Goal: Task Accomplishment & Management: Manage account settings

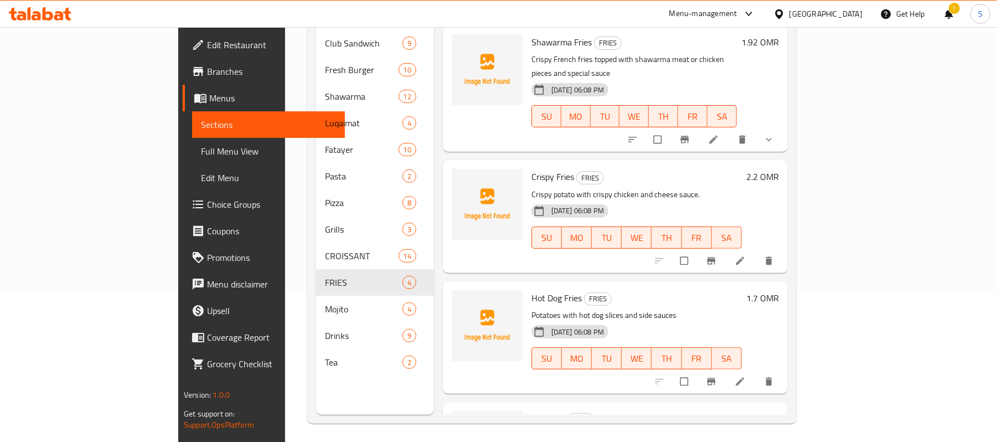
scroll to position [156, 0]
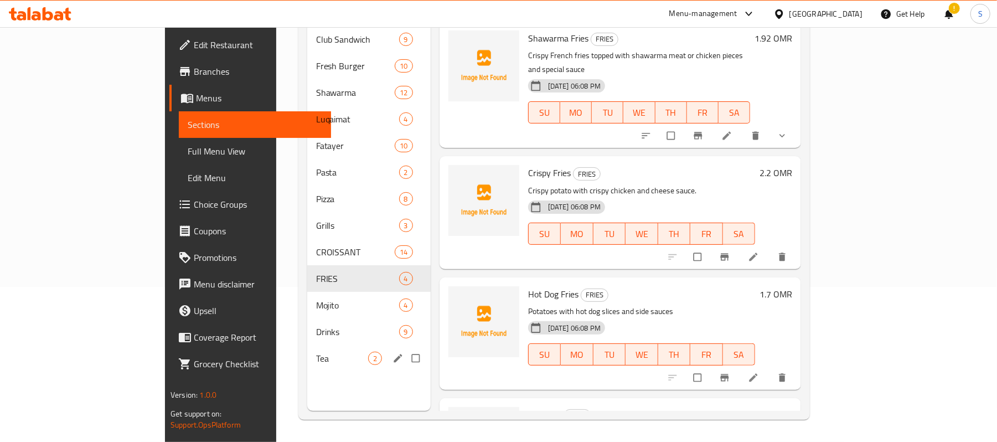
click at [307, 345] on div "Tea 2" at bounding box center [368, 358] width 123 height 27
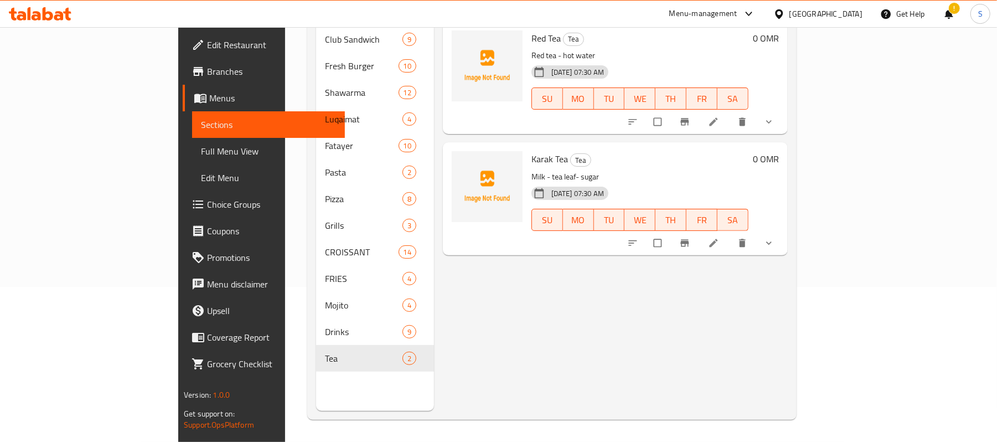
click at [678, 289] on div "Menu items Add Sort Manage items Red Tea Tea Red tea - hot water 18-09-2025 07:…" at bounding box center [611, 190] width 354 height 442
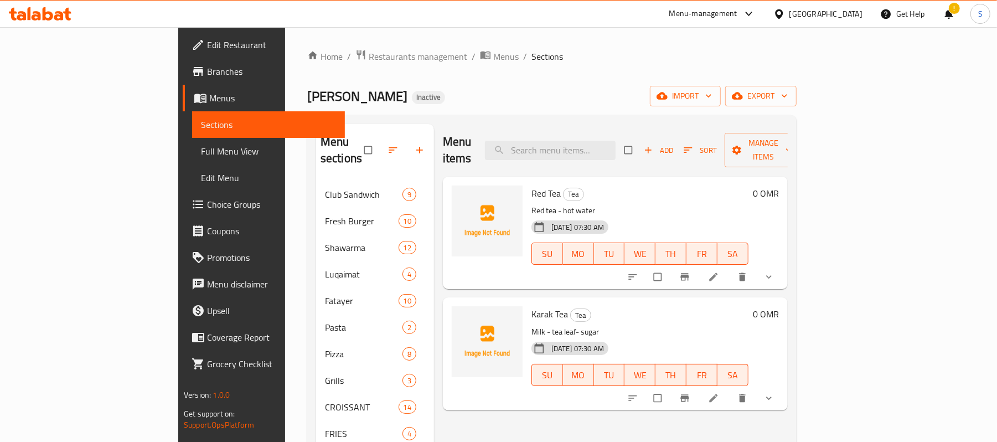
click at [703, 216] on div "18-09-2025 07:30 AM SU MO TU WE TH FR SA" at bounding box center [640, 246] width 226 height 60
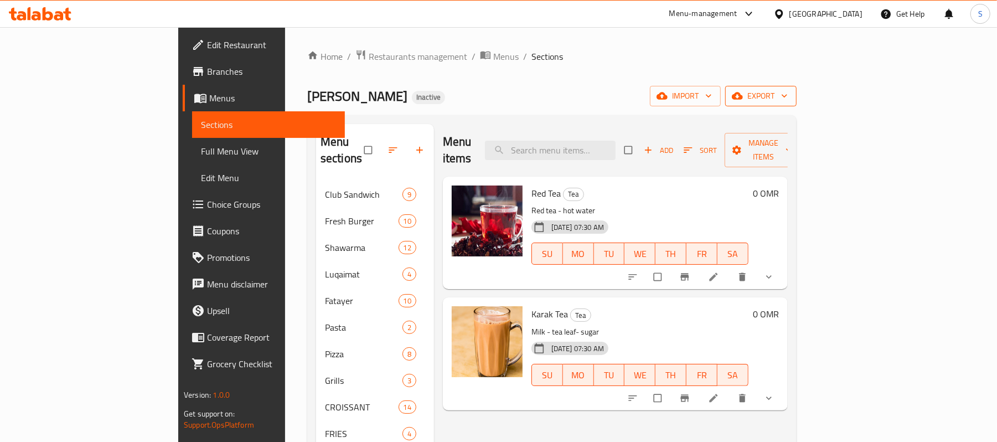
click at [790, 94] on icon "button" at bounding box center [784, 95] width 11 height 11
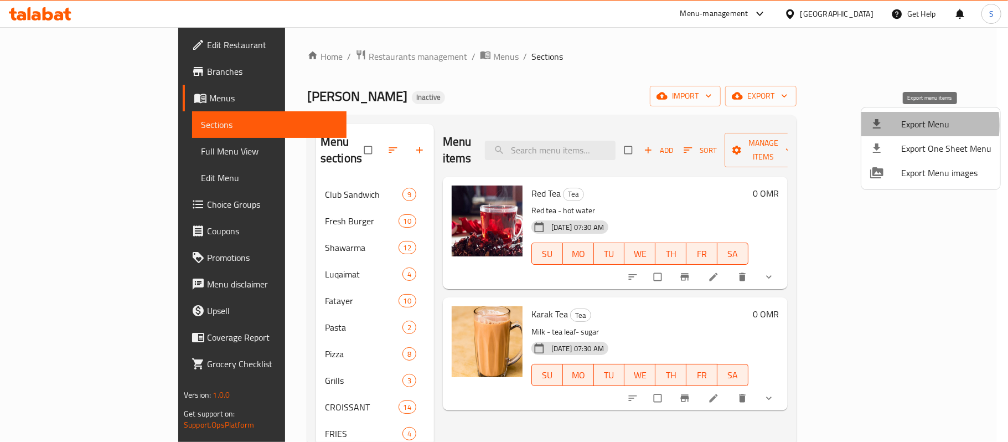
click at [887, 125] on div at bounding box center [885, 123] width 31 height 13
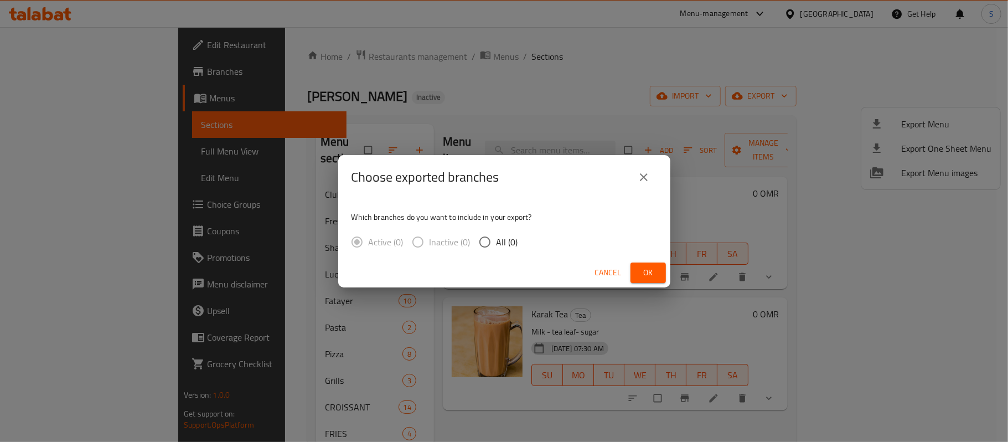
click at [520, 246] on div "Active (0) Inactive (0) All (0)" at bounding box center [438, 241] width 175 height 23
click at [503, 245] on span "All (0)" at bounding box center [507, 241] width 22 height 13
click at [496, 245] on input "All (0)" at bounding box center [484, 241] width 23 height 23
radio input "true"
click at [669, 275] on div "Cancel Ok" at bounding box center [504, 272] width 332 height 29
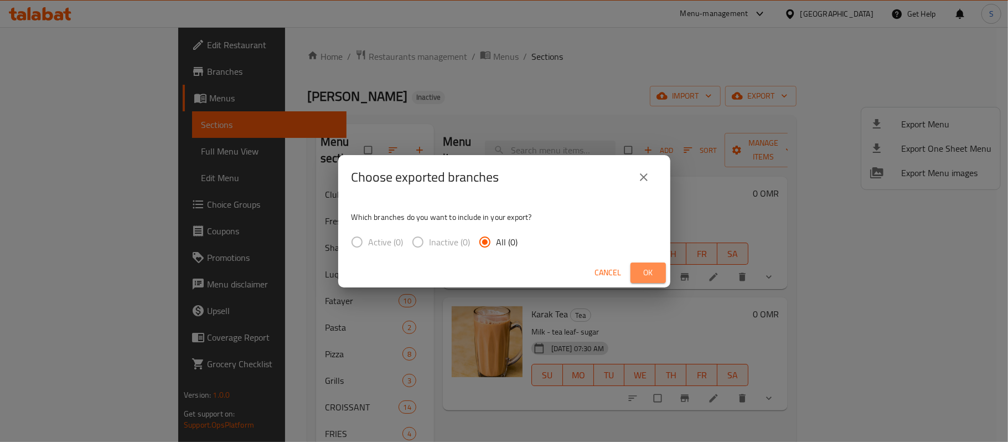
drag, startPoint x: 656, startPoint y: 275, endPoint x: 649, endPoint y: 275, distance: 7.7
click at [656, 275] on button "Ok" at bounding box center [647, 272] width 35 height 20
click at [649, 269] on span "Ok" at bounding box center [648, 273] width 18 height 14
click at [659, 286] on div "Cancel Ok" at bounding box center [504, 272] width 332 height 29
click at [656, 273] on span "Ok" at bounding box center [648, 273] width 18 height 14
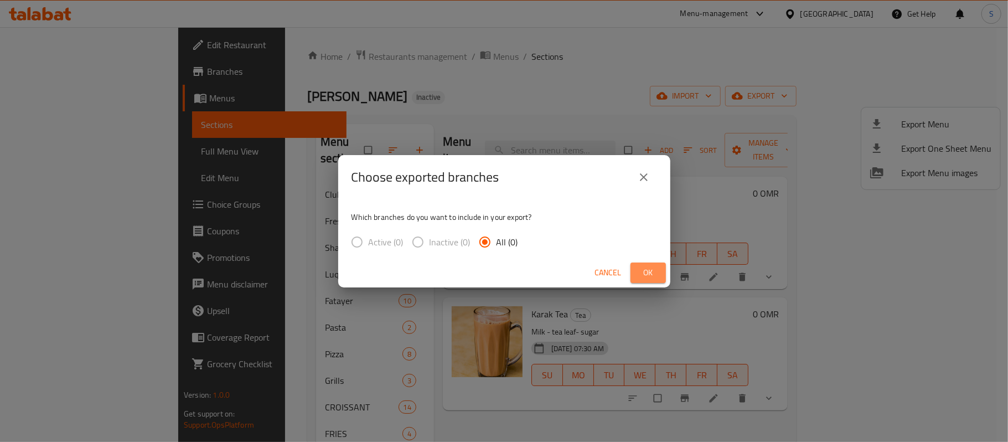
drag, startPoint x: 655, startPoint y: 271, endPoint x: 644, endPoint y: 260, distance: 16.0
click at [655, 269] on span "Ok" at bounding box center [648, 273] width 18 height 14
click at [644, 260] on div "Cancel Ok" at bounding box center [504, 272] width 332 height 29
click at [643, 176] on icon "close" at bounding box center [644, 177] width 8 height 8
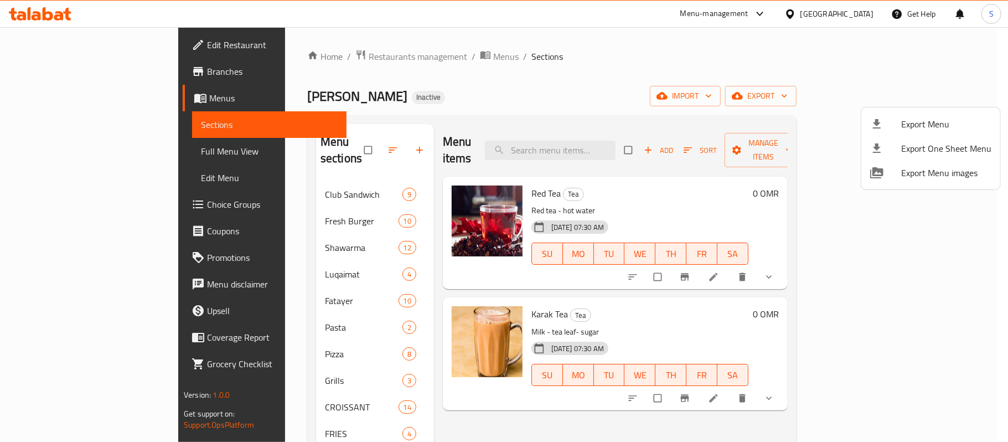
drag, startPoint x: 713, startPoint y: 80, endPoint x: 883, endPoint y: 80, distance: 170.5
click at [713, 80] on div at bounding box center [504, 221] width 1008 height 442
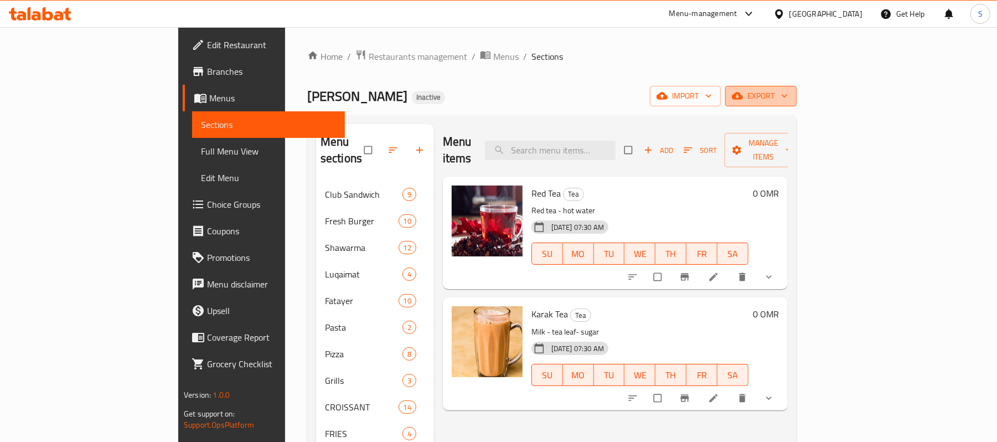
click at [788, 98] on span "export" at bounding box center [761, 96] width 54 height 14
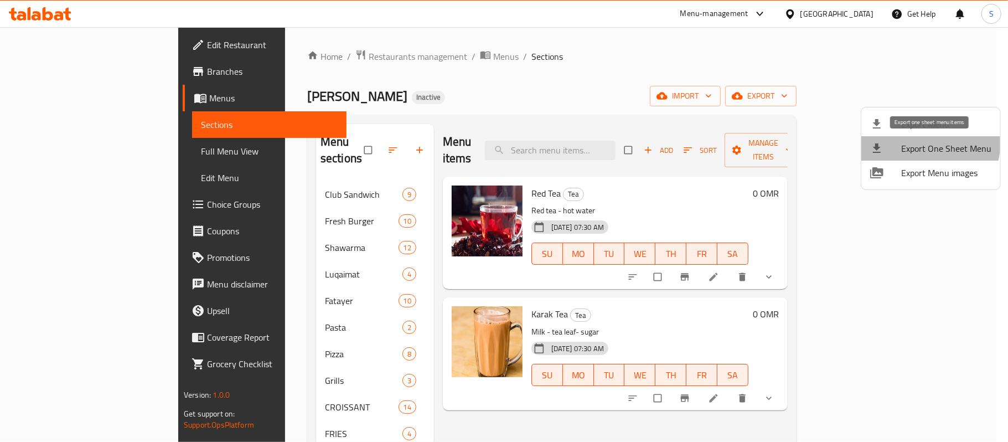
click at [891, 136] on li "Export One Sheet Menu" at bounding box center [930, 148] width 139 height 24
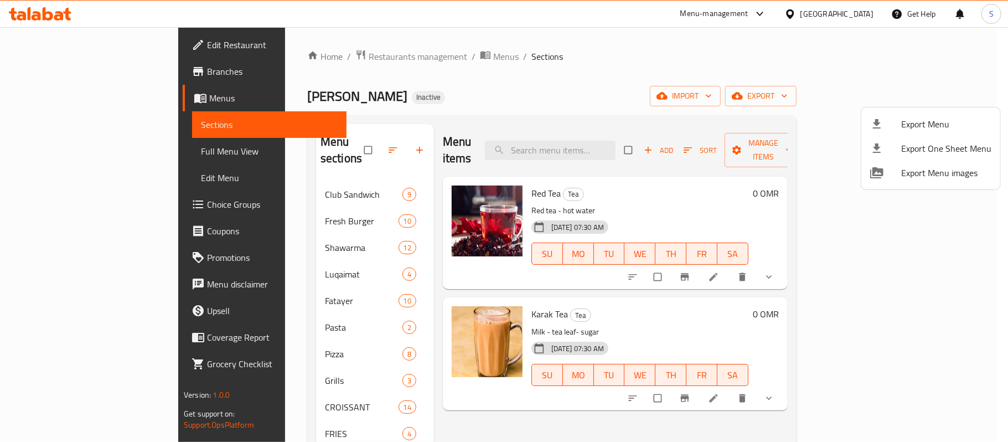
drag, startPoint x: 605, startPoint y: 289, endPoint x: 658, endPoint y: 238, distance: 73.2
click at [607, 286] on div at bounding box center [504, 221] width 1008 height 442
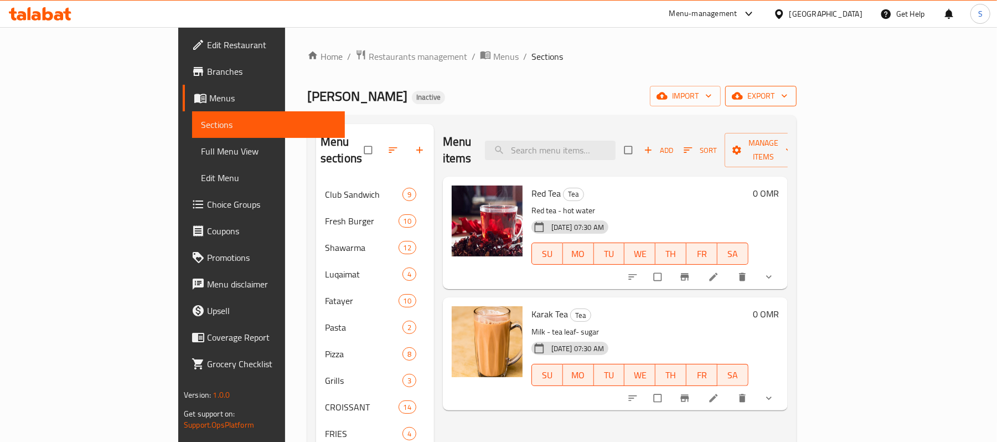
click at [788, 95] on span "export" at bounding box center [761, 96] width 54 height 14
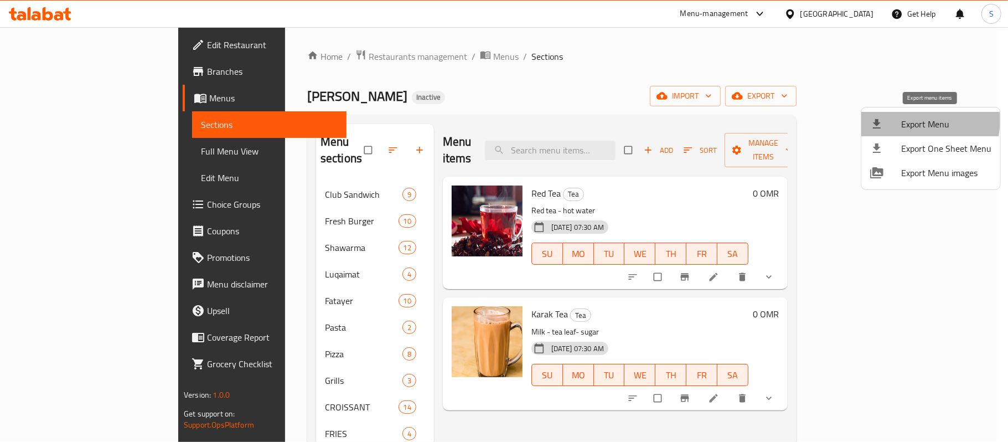
click at [910, 120] on span "Export Menu" at bounding box center [946, 123] width 90 height 13
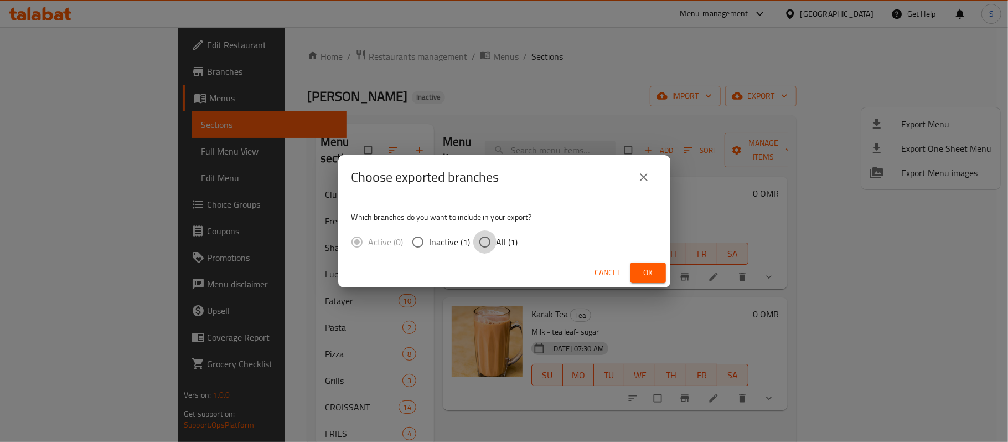
drag, startPoint x: 486, startPoint y: 246, endPoint x: 505, endPoint y: 241, distance: 19.9
click at [490, 242] on input "All (1)" at bounding box center [484, 241] width 23 height 23
radio input "true"
click at [654, 266] on span "Ok" at bounding box center [648, 273] width 18 height 14
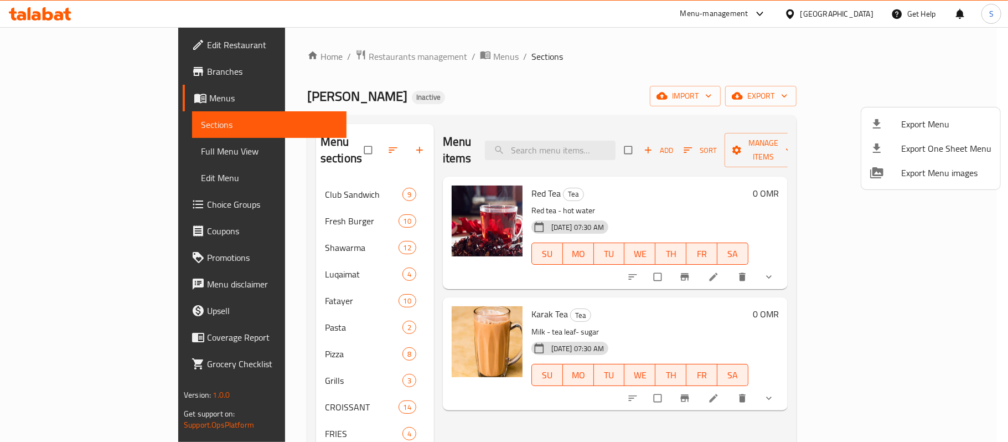
click at [94, 147] on div at bounding box center [504, 221] width 1008 height 442
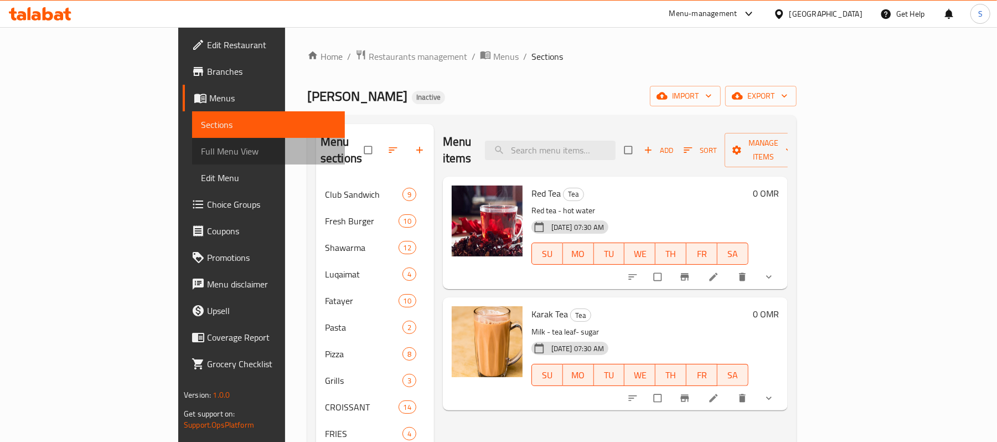
click at [201, 145] on span "Full Menu View" at bounding box center [268, 150] width 135 height 13
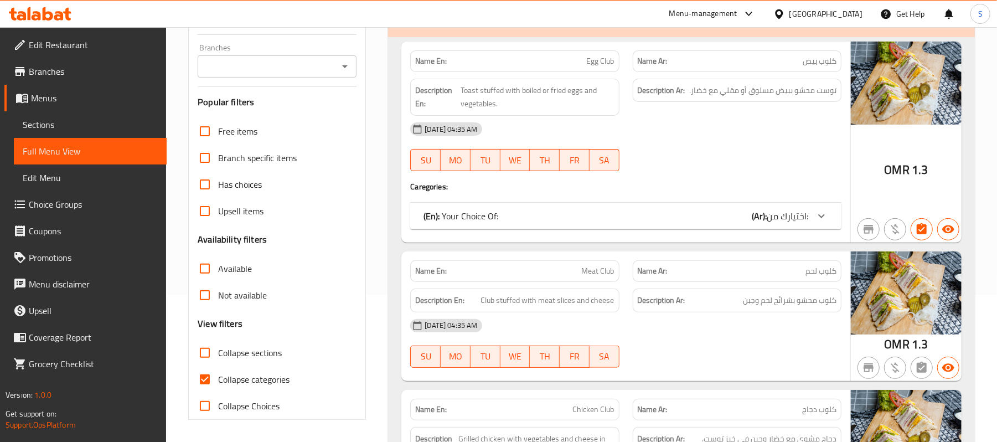
scroll to position [295, 0]
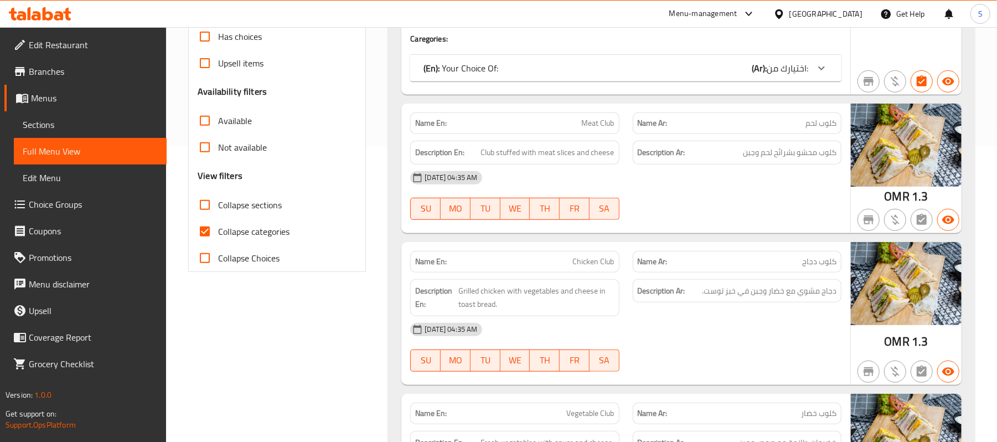
click at [244, 225] on span "Collapse categories" at bounding box center [253, 231] width 71 height 13
click at [218, 224] on input "Collapse categories" at bounding box center [204, 231] width 27 height 27
checkbox input "false"
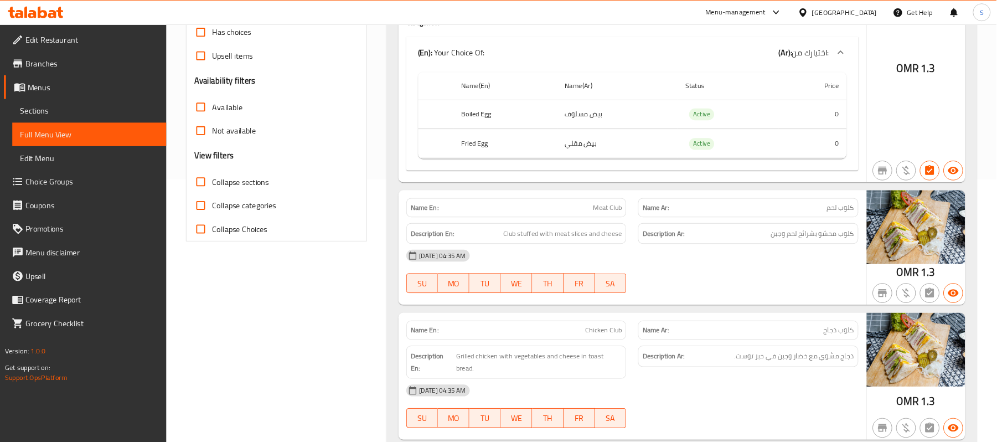
scroll to position [296, 0]
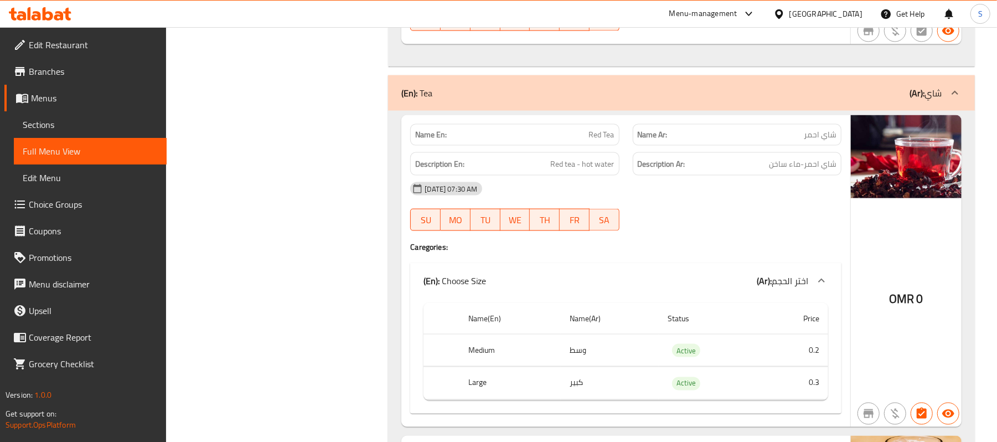
scroll to position [18930, 0]
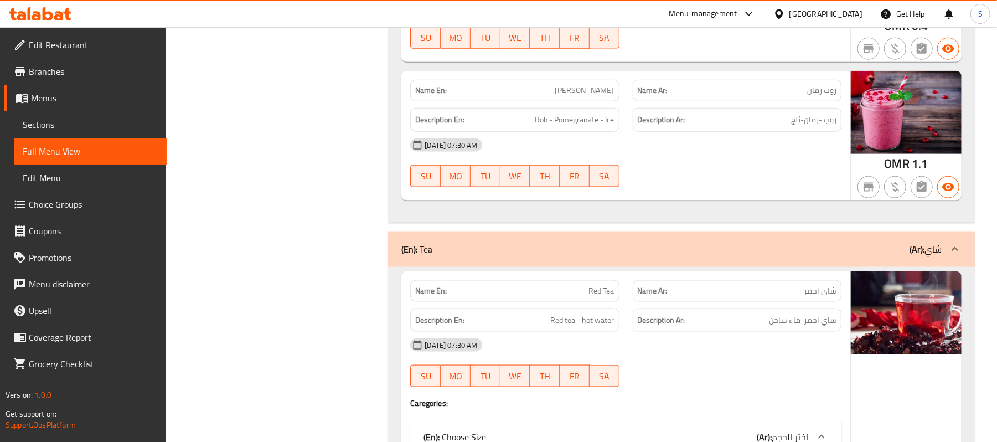
click at [789, 8] on div at bounding box center [781, 14] width 16 height 12
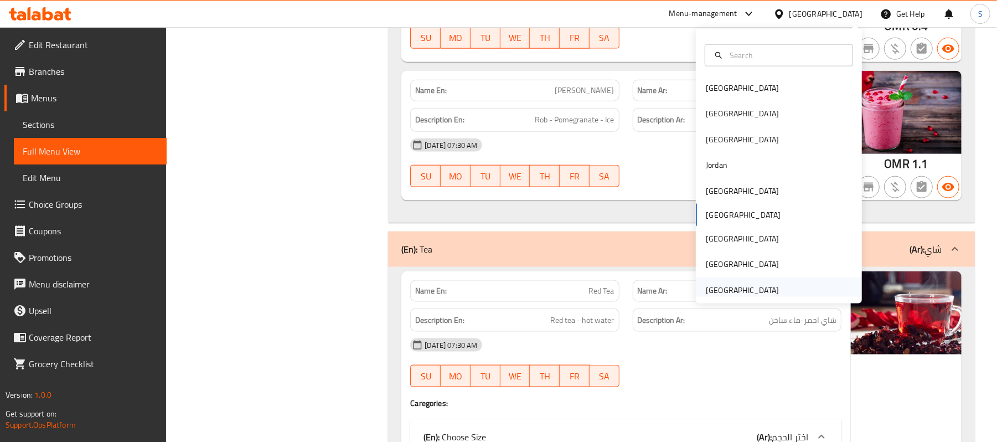
click at [741, 293] on div "[GEOGRAPHIC_DATA]" at bounding box center [742, 290] width 73 height 12
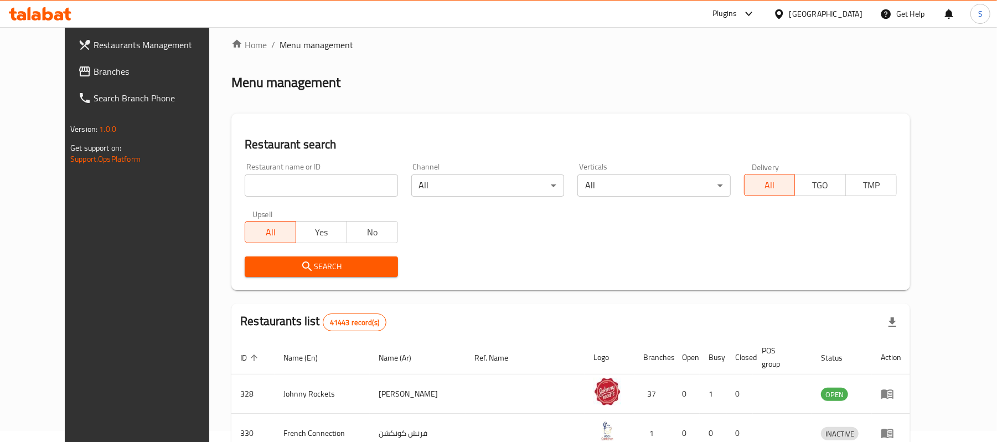
scroll to position [384, 0]
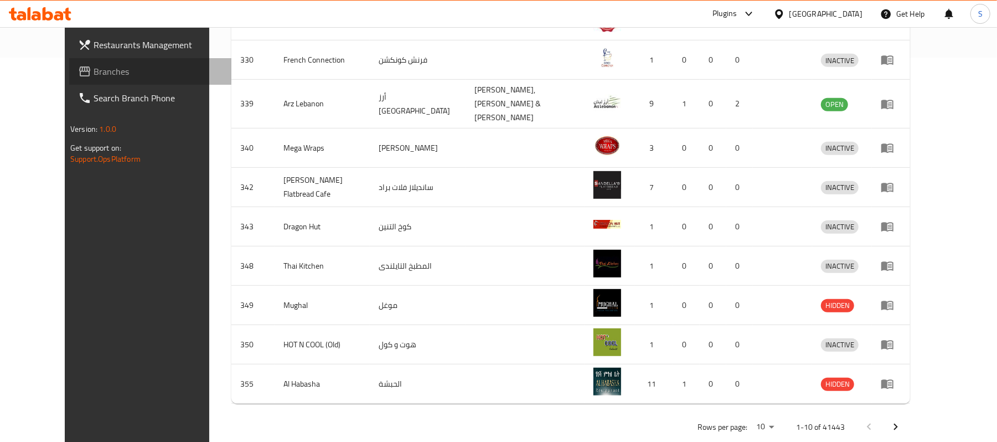
click at [94, 65] on span "Branches" at bounding box center [158, 71] width 129 height 13
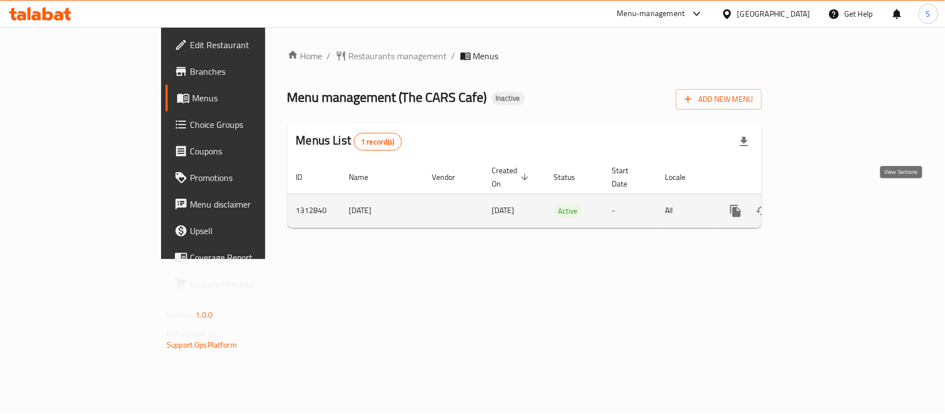
click at [822, 204] on icon "enhanced table" at bounding box center [815, 210] width 13 height 13
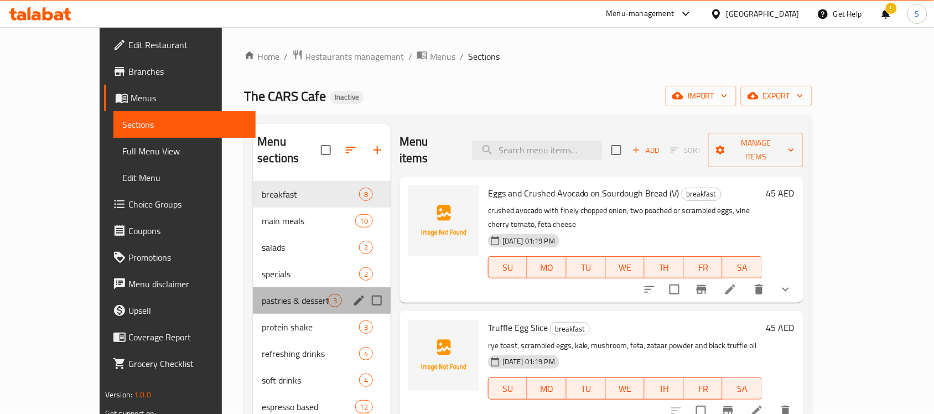
click at [253, 287] on div "pastries & desserts 3" at bounding box center [322, 300] width 138 height 27
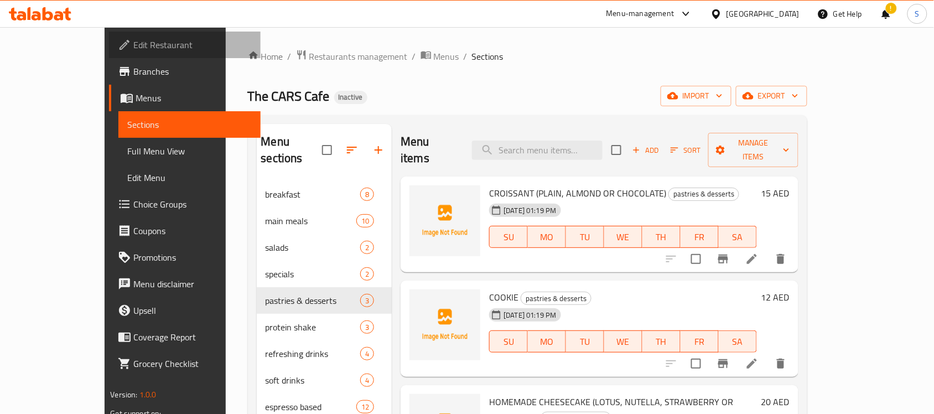
click at [133, 43] on span "Edit Restaurant" at bounding box center [192, 44] width 118 height 13
